Goal: Task Accomplishment & Management: Manage account settings

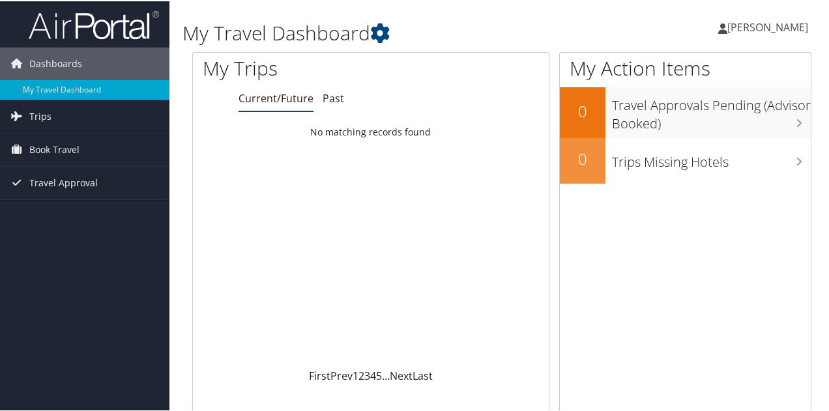
click at [755, 25] on span "[PERSON_NAME]" at bounding box center [767, 26] width 81 height 14
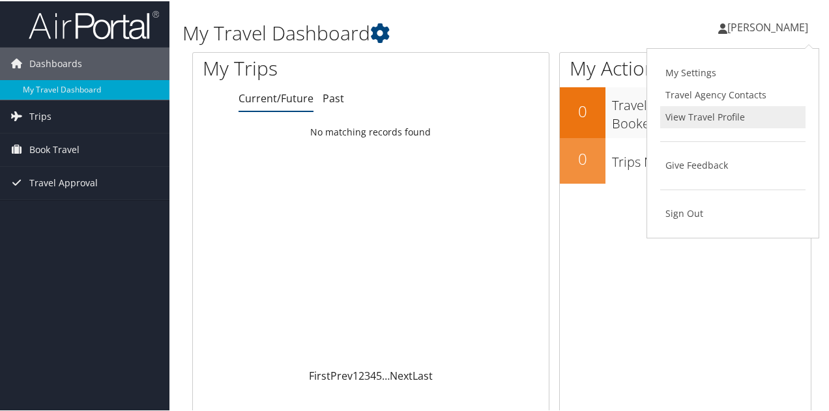
click at [727, 116] on link "View Travel Profile" at bounding box center [732, 116] width 145 height 22
